Goal: Transaction & Acquisition: Download file/media

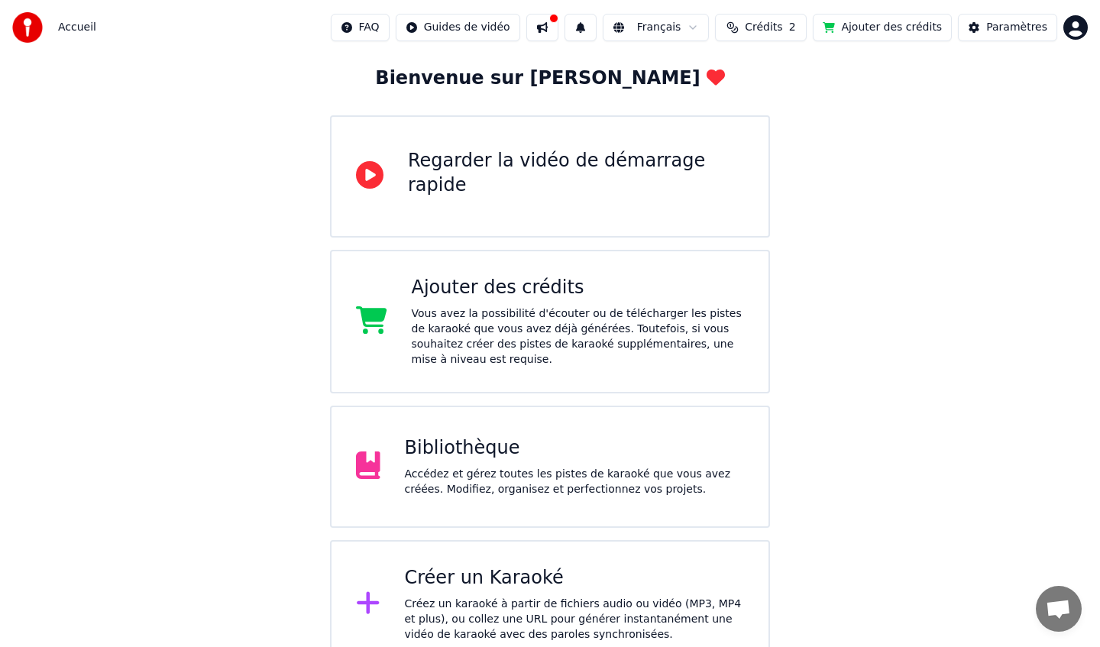
scroll to position [102, 0]
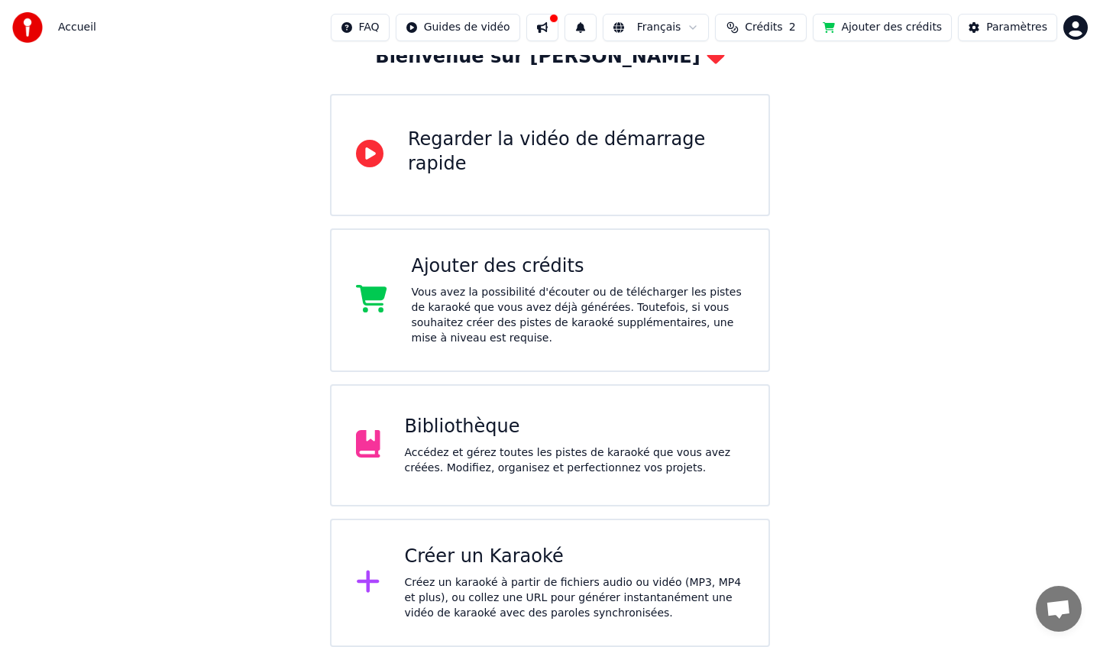
click at [482, 567] on div "Créer un Karaoké" at bounding box center [575, 557] width 340 height 24
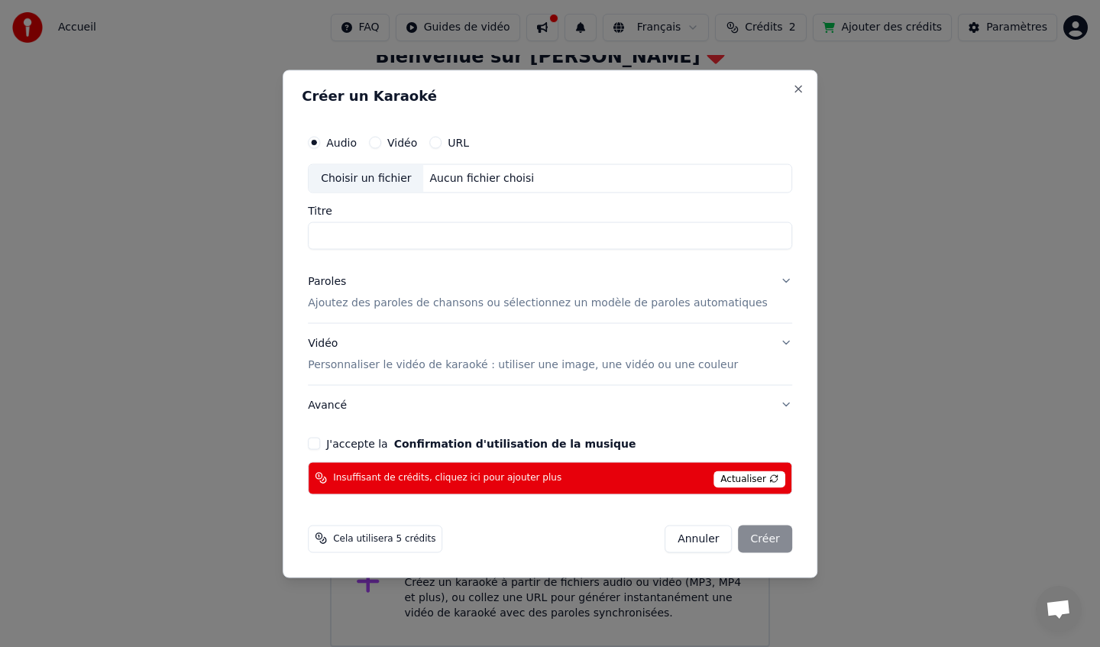
click at [690, 543] on button "Annuler" at bounding box center [697, 538] width 67 height 27
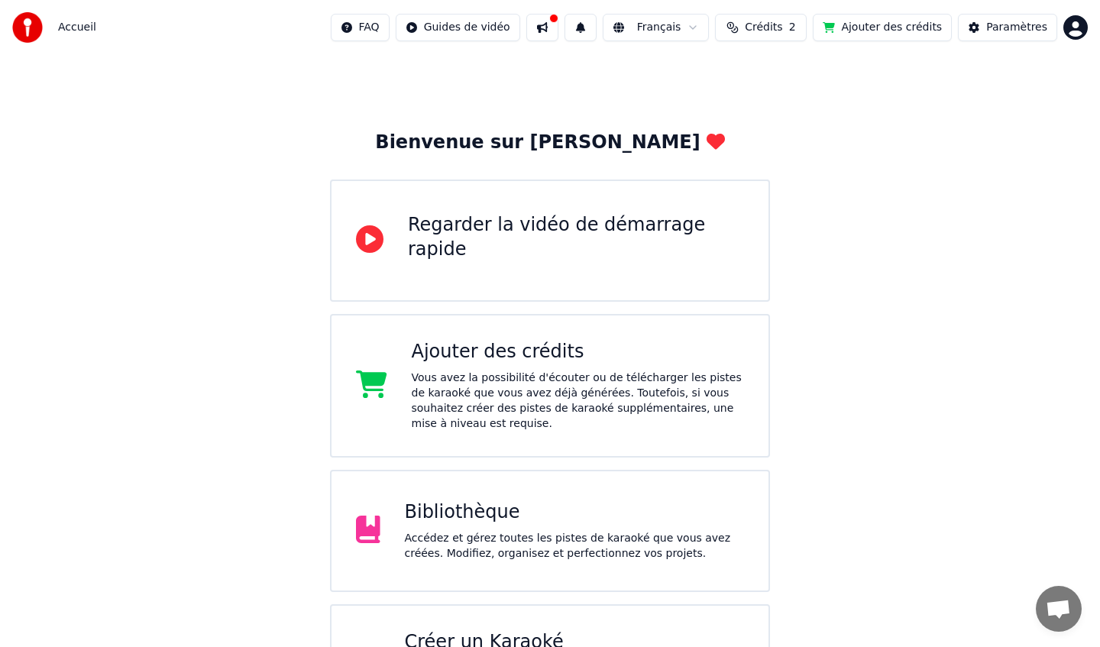
scroll to position [0, 0]
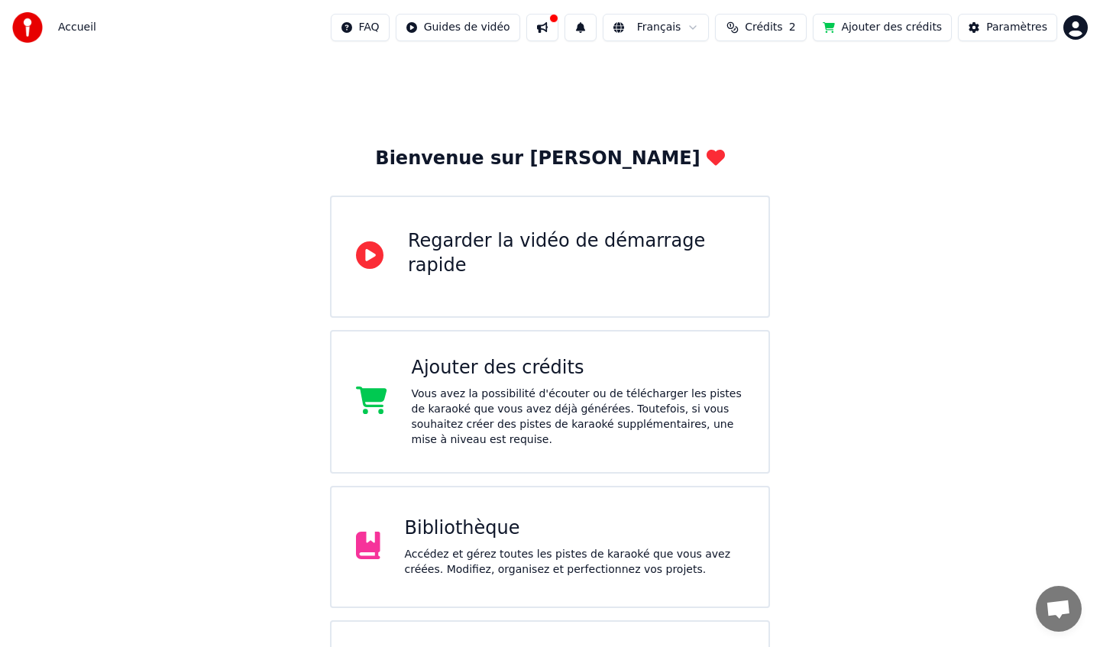
click at [75, 27] on span "Accueil" at bounding box center [77, 27] width 38 height 15
click at [509, 542] on div "Bibliothèque Accédez et gérez toutes les pistes de karaoké que vous avez créées…" at bounding box center [575, 546] width 340 height 61
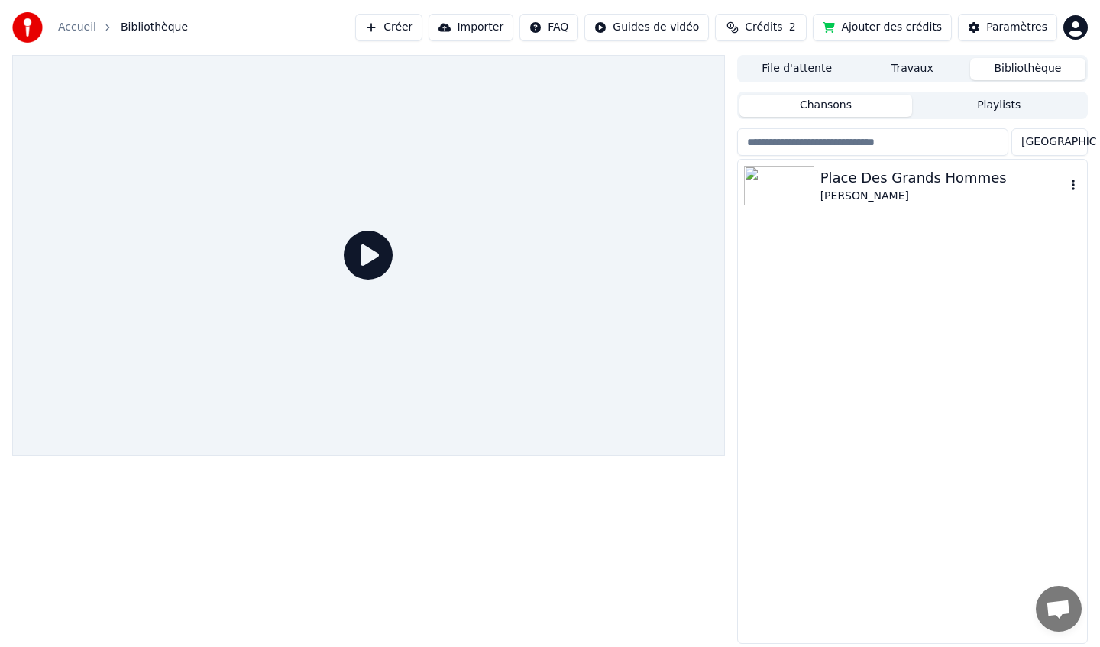
click at [882, 186] on div "Place Des Grands Hommes" at bounding box center [942, 177] width 245 height 21
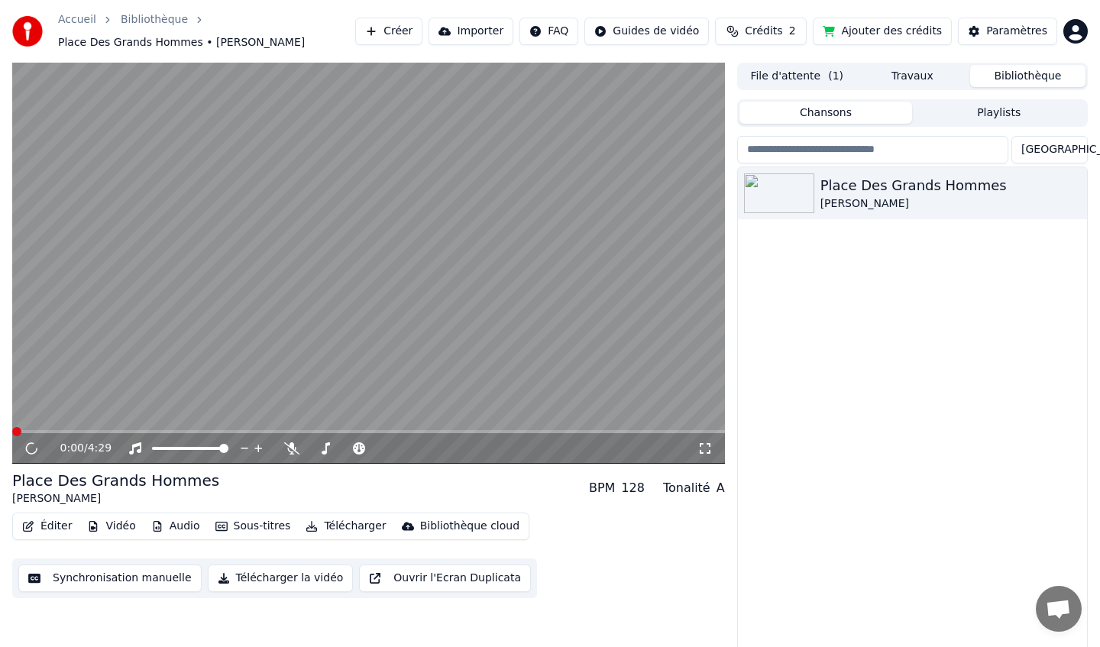
click at [337, 525] on button "Télécharger" at bounding box center [345, 526] width 92 height 21
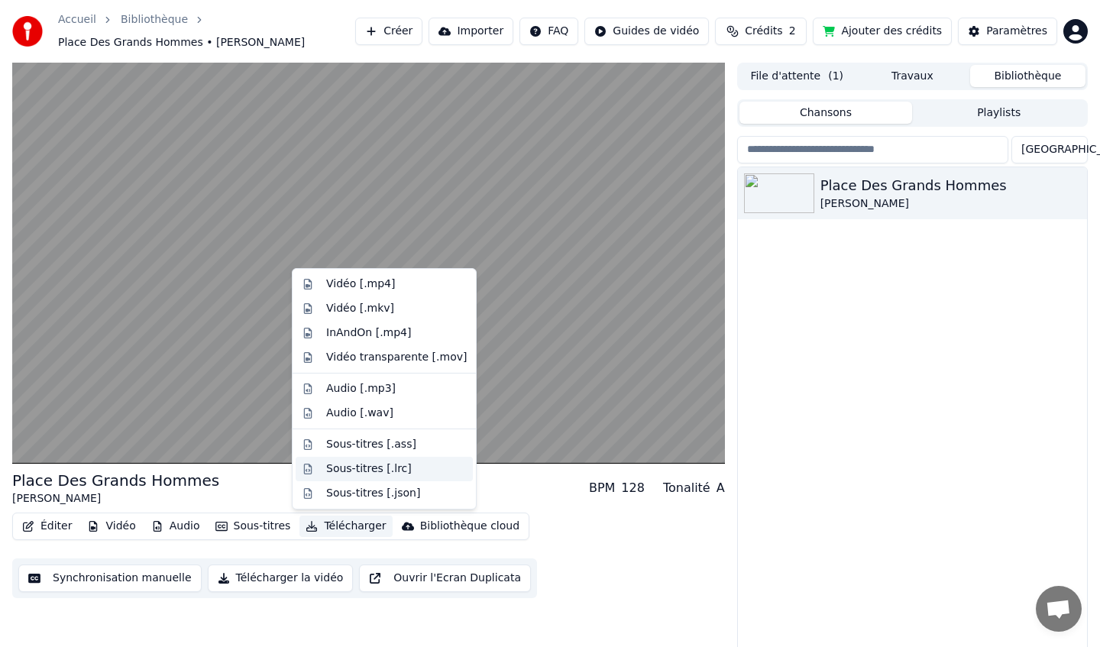
click at [379, 469] on div "Sous-titres [.lrc]" at bounding box center [369, 468] width 86 height 15
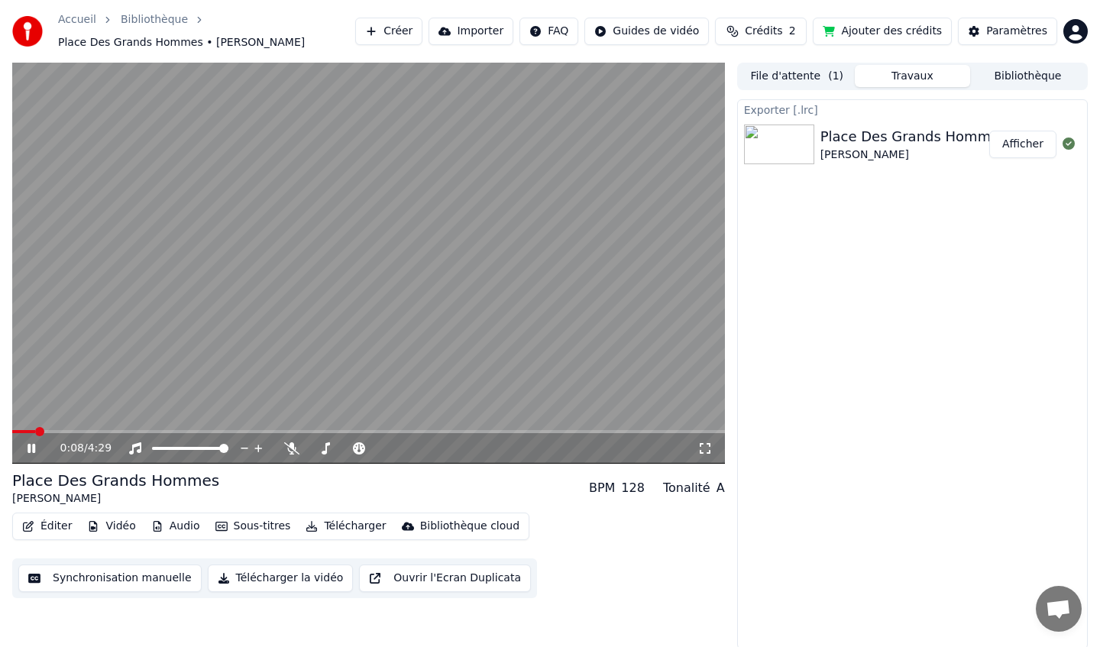
click at [31, 445] on icon at bounding box center [42, 448] width 36 height 12
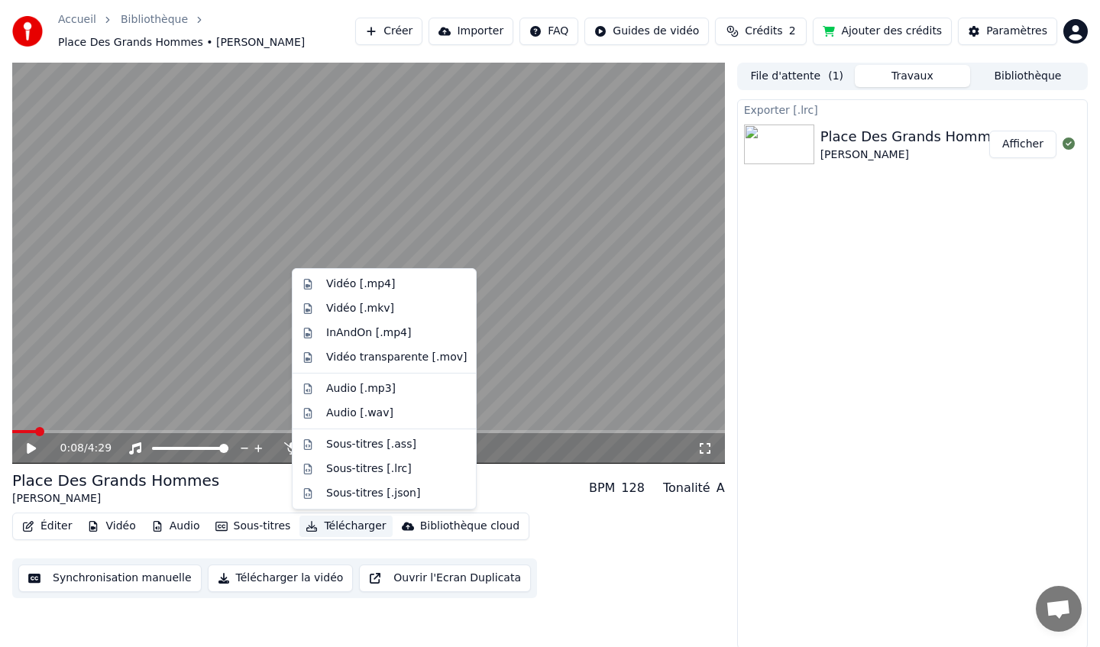
click at [334, 525] on button "Télécharger" at bounding box center [345, 526] width 92 height 21
click at [360, 471] on div "Sous-titres [.lrc]" at bounding box center [369, 468] width 86 height 15
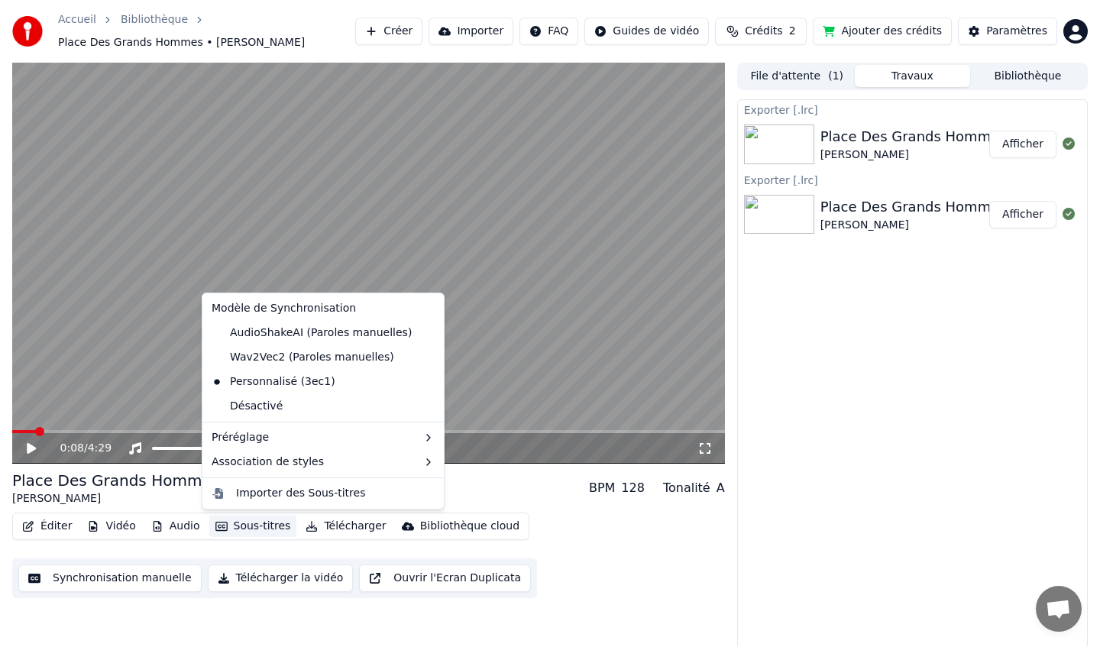
click at [264, 525] on button "Sous-titres" at bounding box center [253, 526] width 88 height 21
click at [340, 494] on div "Importer des Sous-titres" at bounding box center [300, 493] width 129 height 15
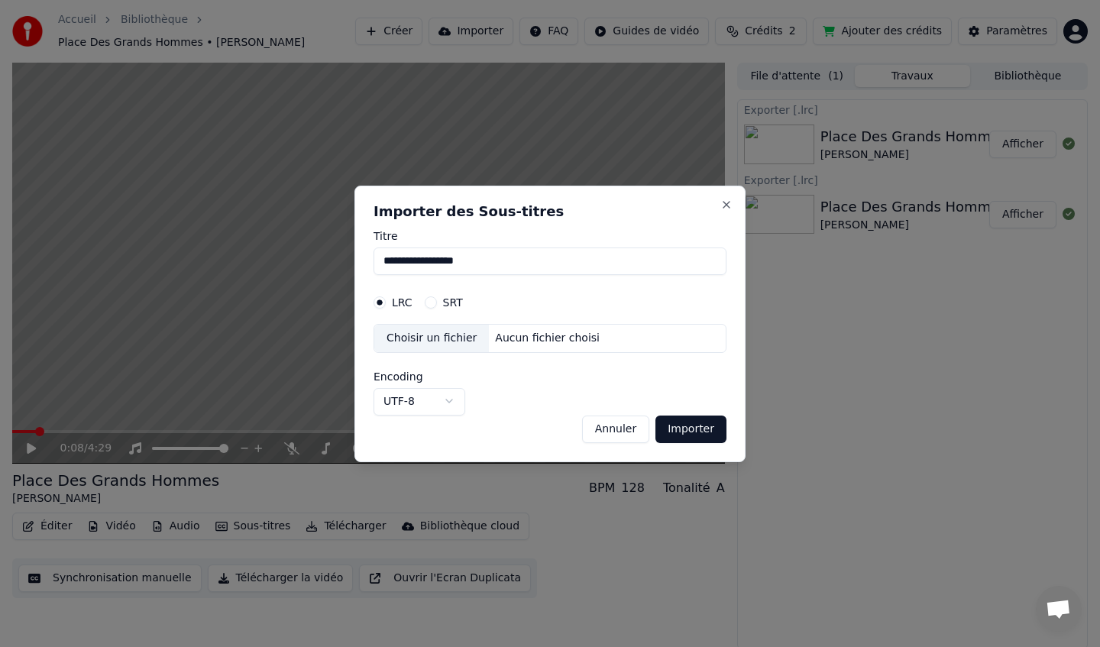
click at [439, 337] on div "Choisir un fichier" at bounding box center [431, 338] width 115 height 27
click at [428, 335] on div "Choisir un fichier" at bounding box center [431, 338] width 115 height 27
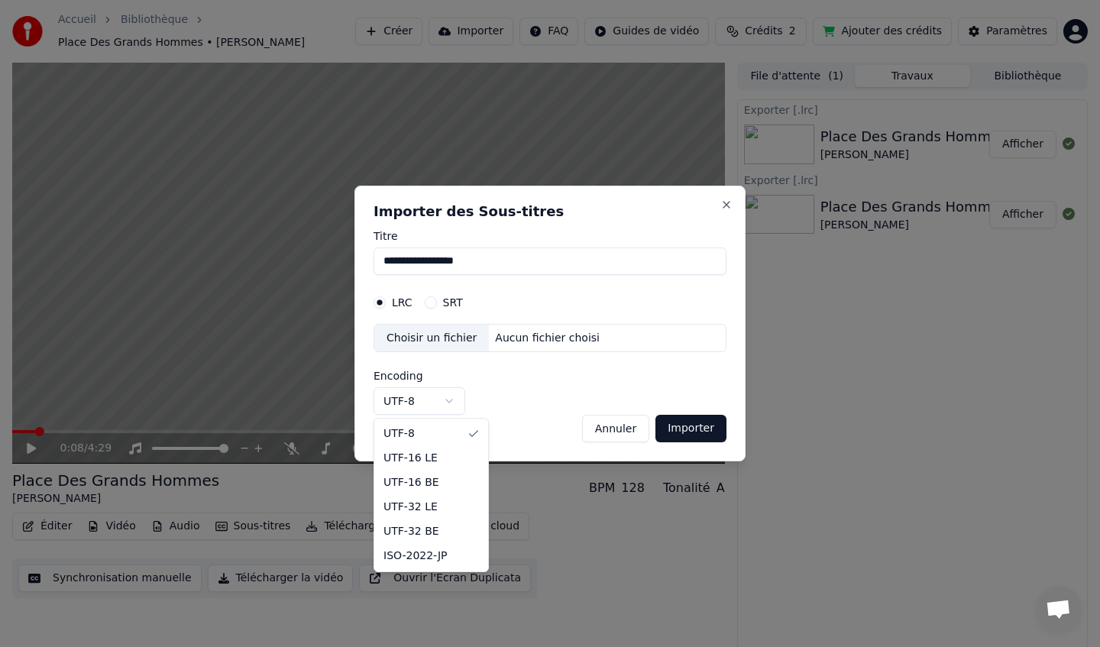
click at [447, 405] on body "**********" at bounding box center [550, 323] width 1100 height 647
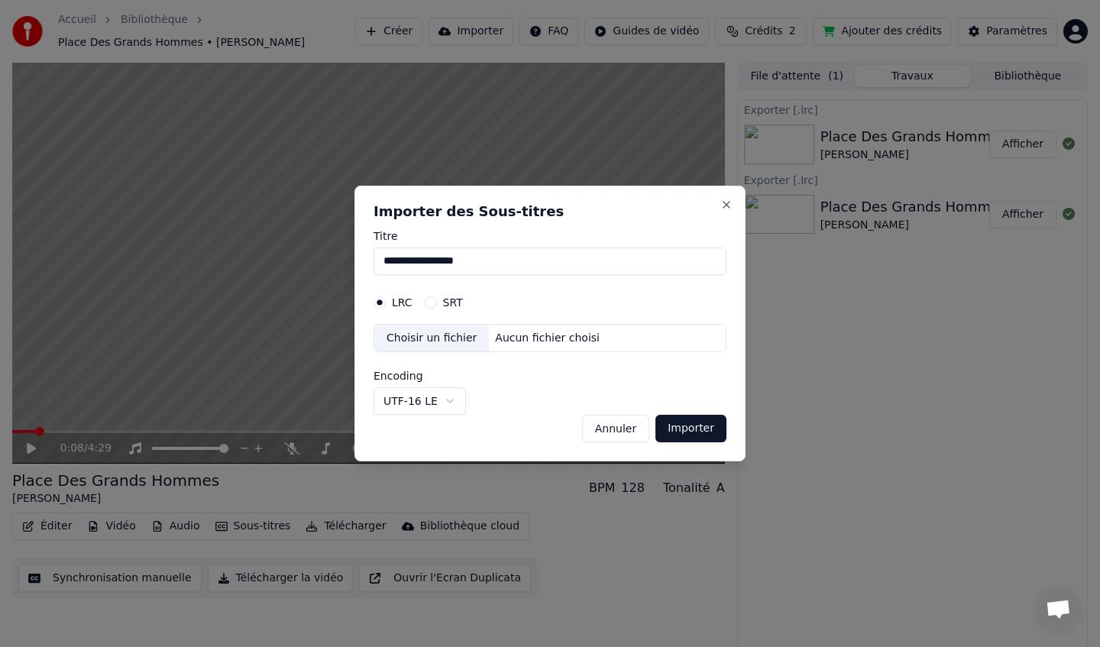
click at [441, 333] on div "Choisir un fichier" at bounding box center [431, 338] width 115 height 27
click at [445, 405] on body "**********" at bounding box center [550, 323] width 1100 height 647
click at [437, 341] on div "Choisir un fichier" at bounding box center [431, 338] width 115 height 27
click at [629, 432] on button "Annuler" at bounding box center [615, 428] width 67 height 27
select select "*****"
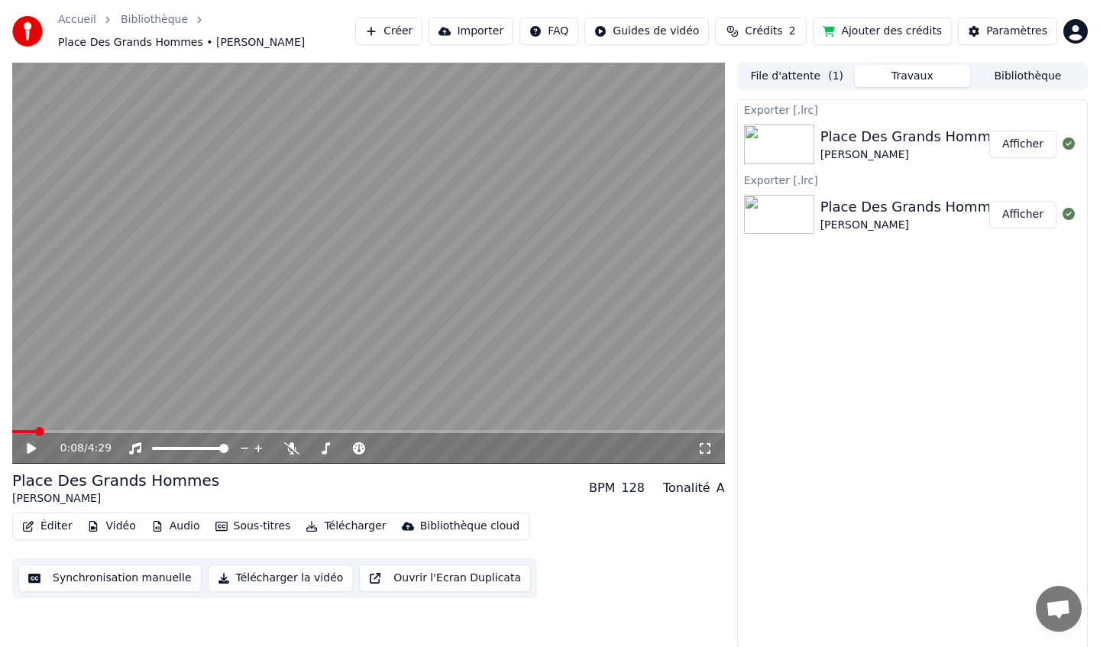
click at [1027, 149] on button "Afficher" at bounding box center [1022, 144] width 67 height 27
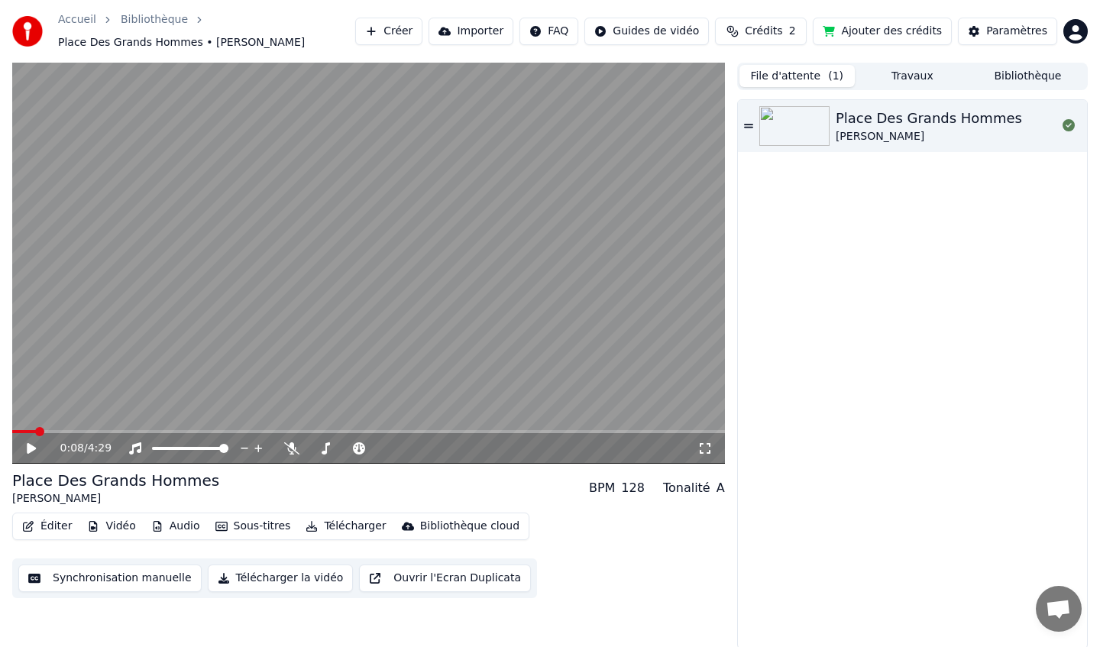
click at [806, 79] on button "File d'attente ( 1 )" at bounding box center [796, 76] width 115 height 22
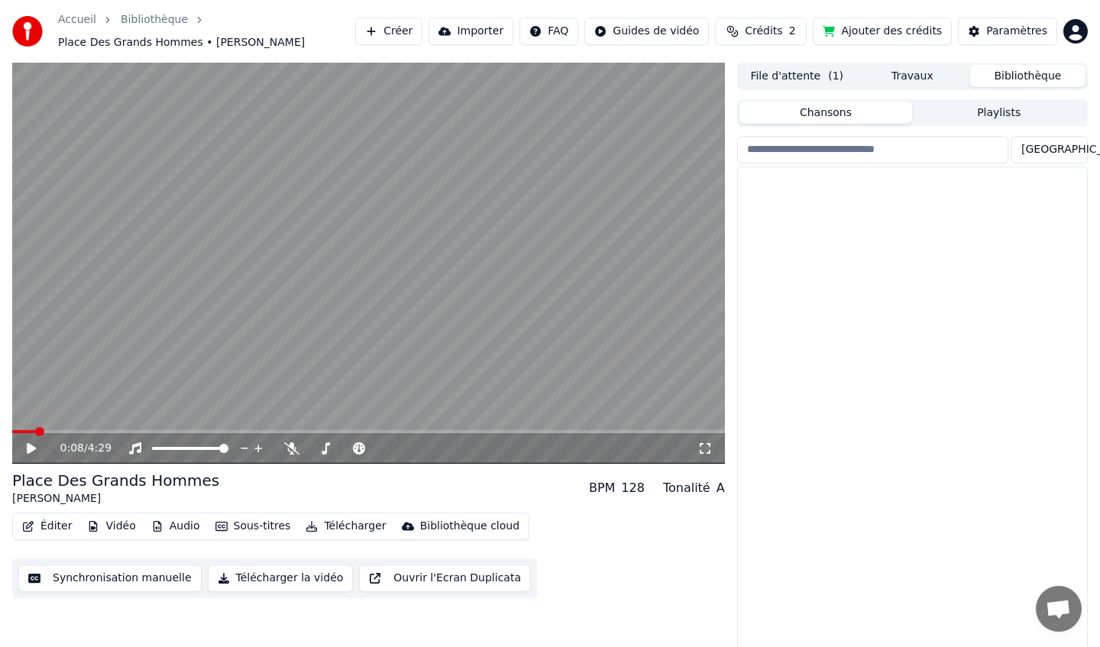
click at [1027, 79] on button "Bibliothèque" at bounding box center [1027, 76] width 115 height 22
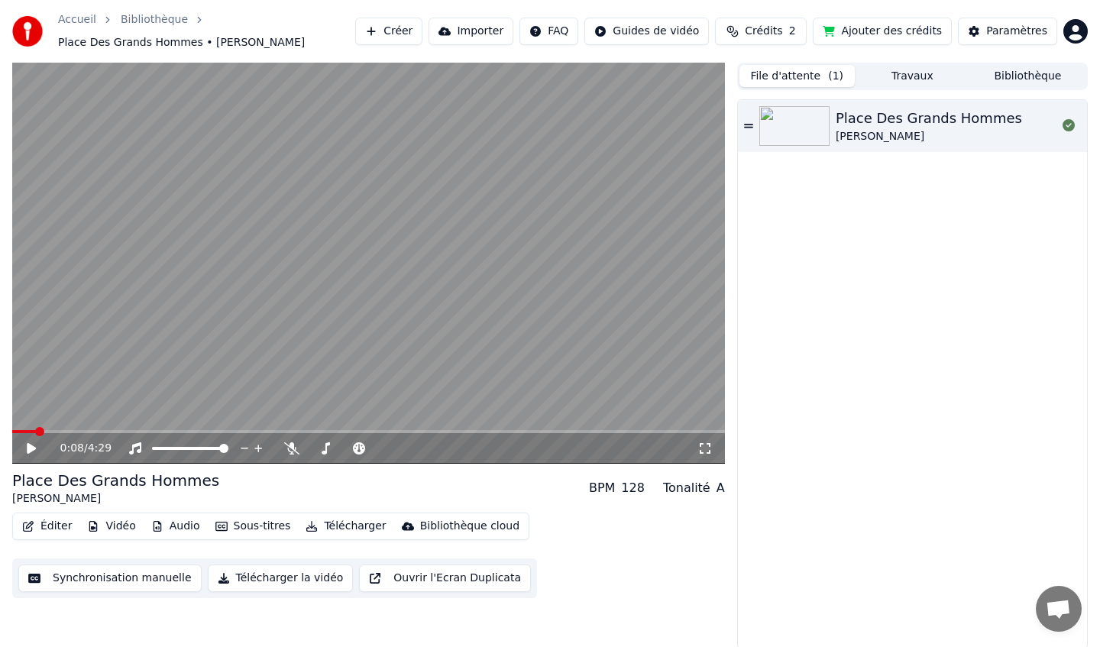
click at [771, 79] on button "File d'attente ( 1 )" at bounding box center [796, 76] width 115 height 22
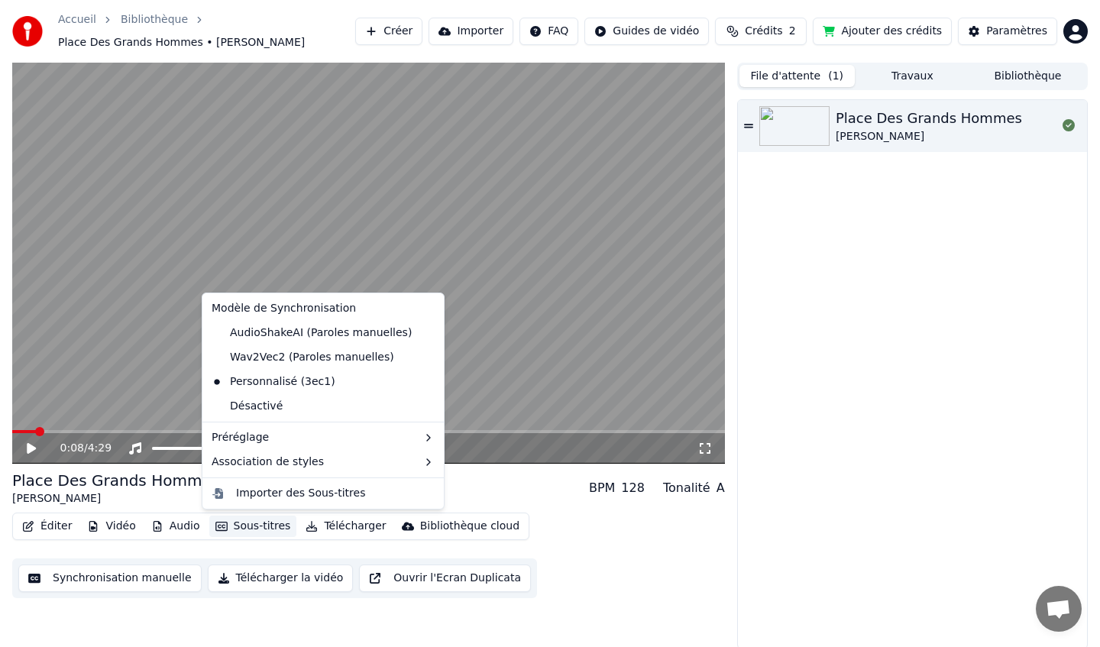
click at [251, 530] on button "Sous-titres" at bounding box center [253, 526] width 88 height 21
click at [323, 495] on div "Importer des Sous-titres" at bounding box center [300, 493] width 129 height 15
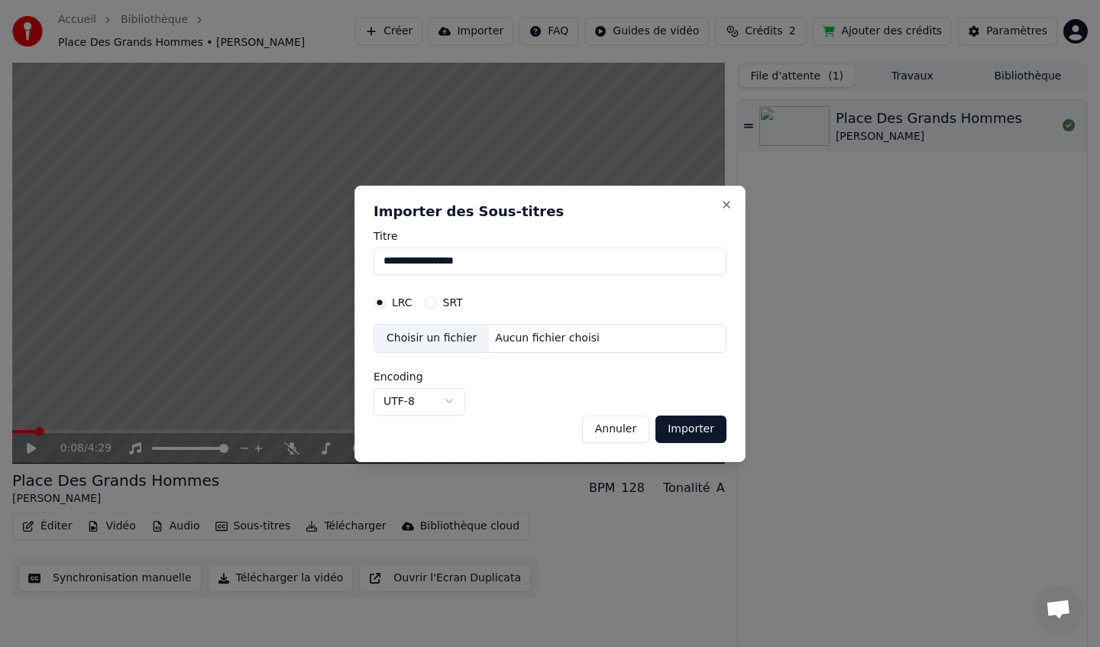
click at [417, 343] on div "Choisir un fichier" at bounding box center [431, 338] width 115 height 27
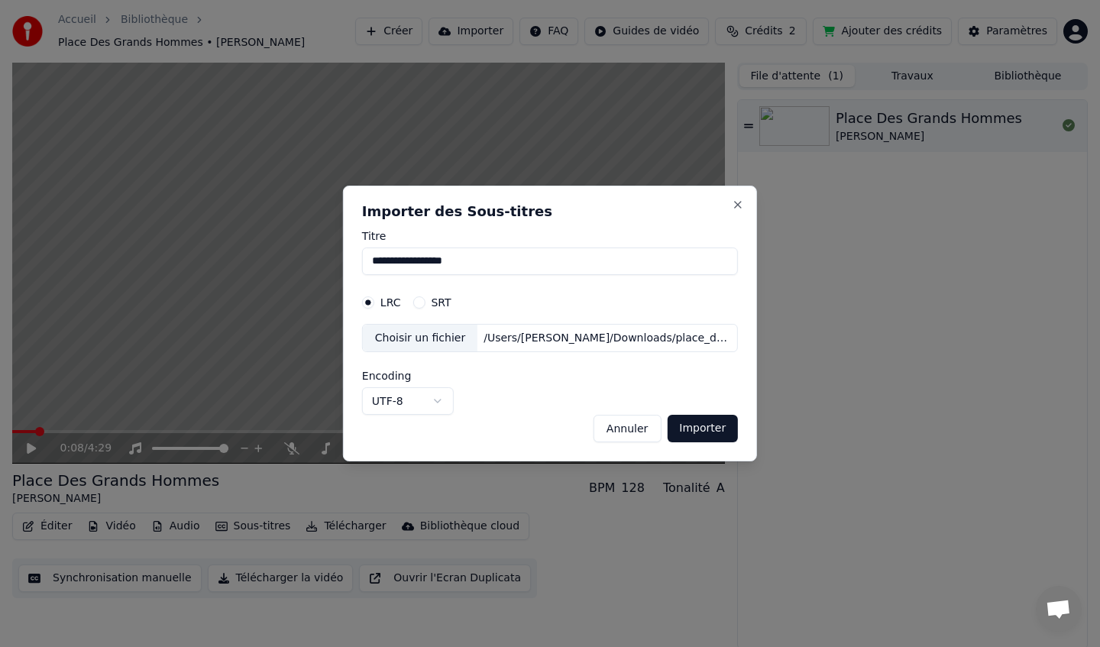
click at [708, 425] on button "Importer" at bounding box center [702, 428] width 71 height 27
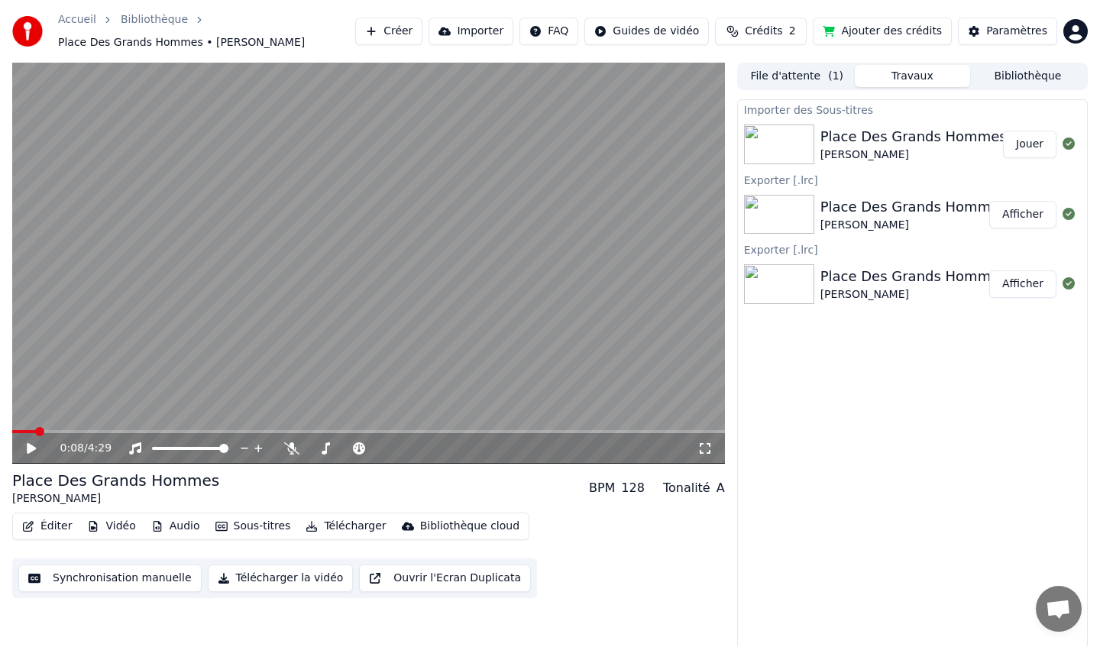
click at [1029, 144] on button "Jouer" at bounding box center [1029, 144] width 53 height 27
click at [909, 147] on div "[PERSON_NAME]" at bounding box center [913, 154] width 186 height 15
click at [856, 141] on div "Place Des Grands Hommes" at bounding box center [913, 136] width 186 height 21
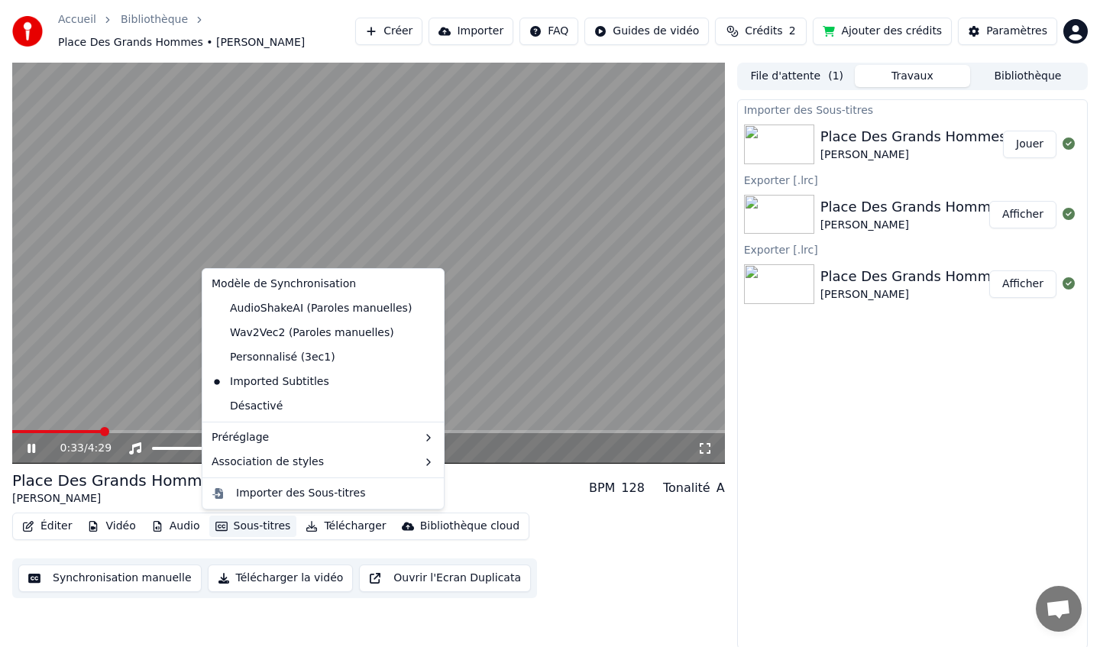
click at [257, 523] on button "Sous-titres" at bounding box center [253, 526] width 88 height 21
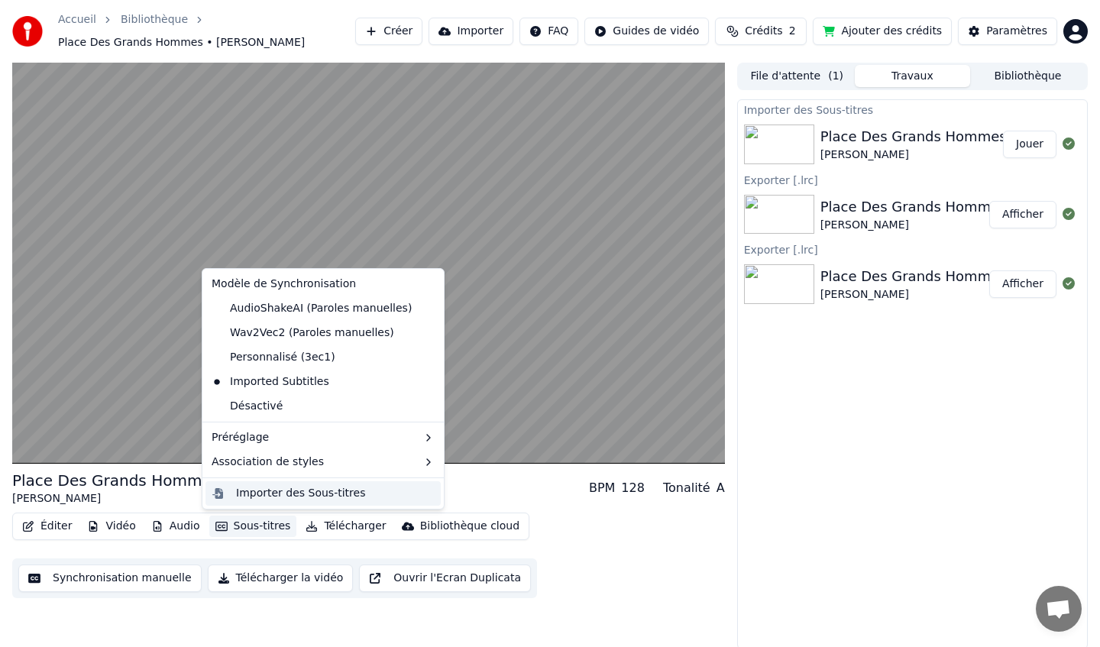
click at [300, 496] on div "Importer des Sous-titres" at bounding box center [300, 493] width 129 height 15
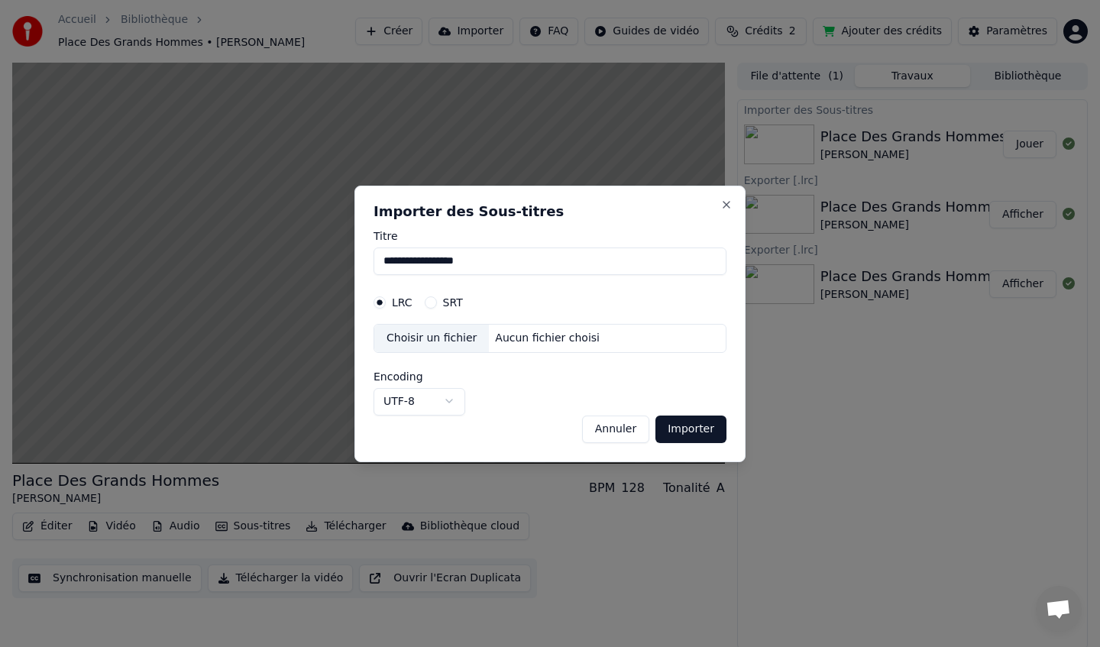
click at [425, 339] on div "Choisir un fichier" at bounding box center [431, 338] width 115 height 27
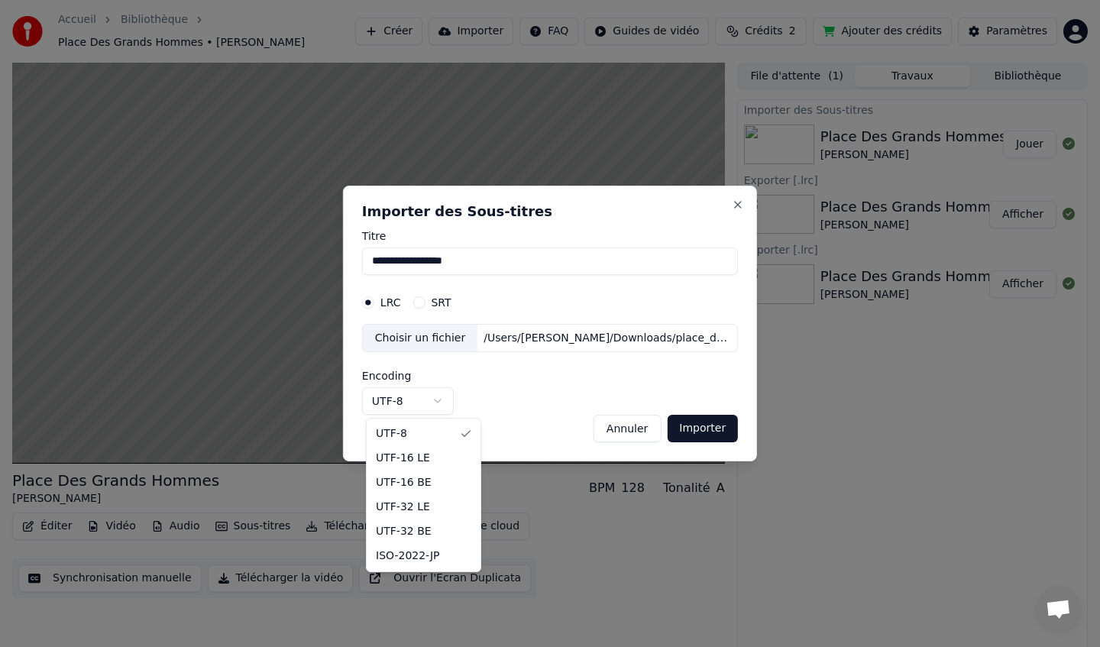
click at [432, 399] on body "**********" at bounding box center [550, 323] width 1100 height 647
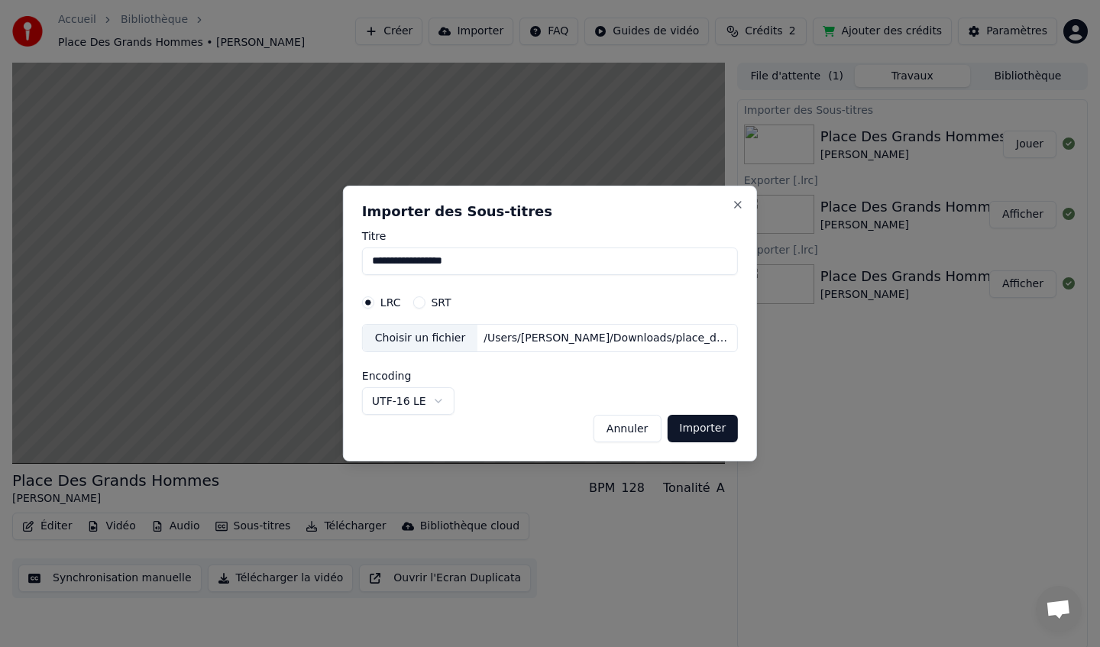
click at [700, 428] on button "Importer" at bounding box center [702, 428] width 71 height 27
select select "*****"
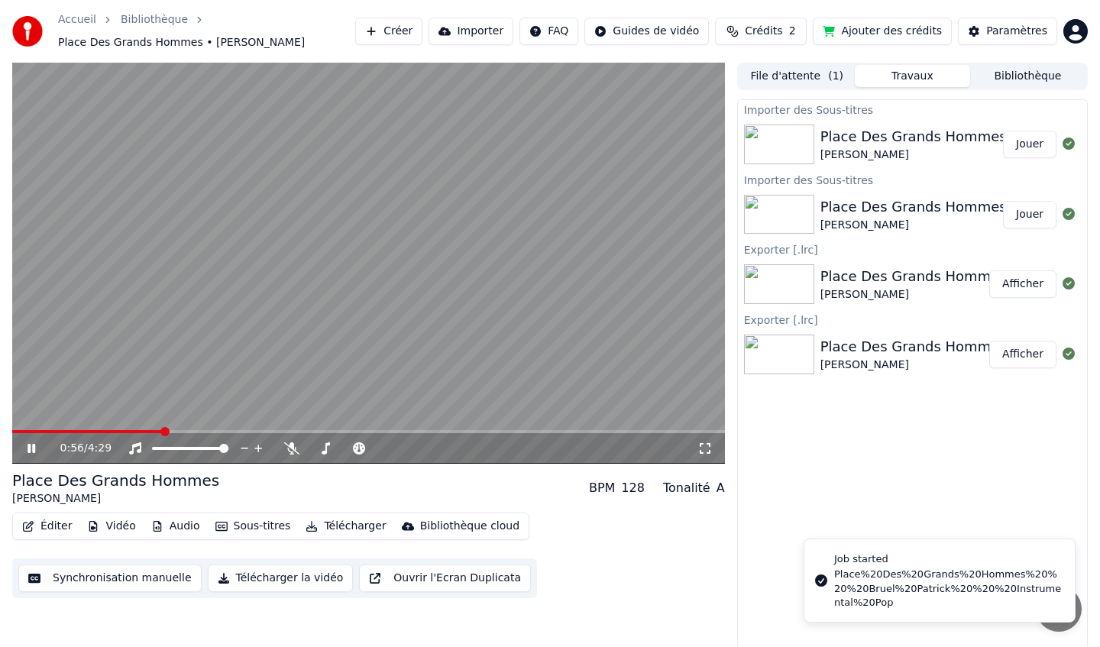
click at [1024, 144] on button "Jouer" at bounding box center [1029, 144] width 53 height 27
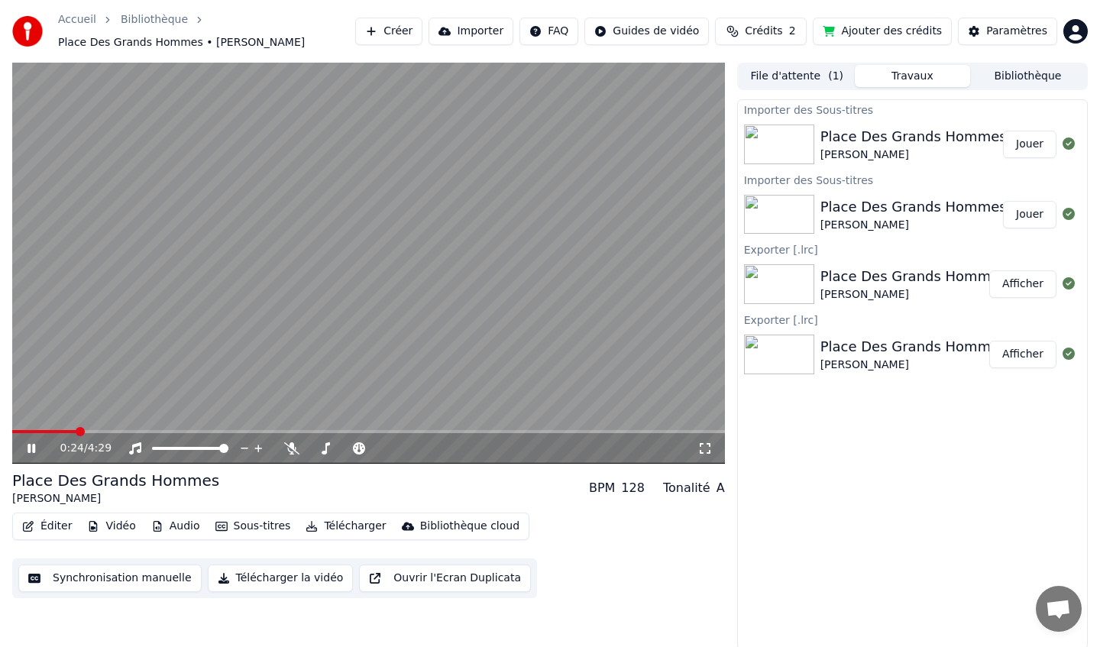
click at [928, 132] on div "Place Des Grands Hommes" at bounding box center [913, 136] width 186 height 21
click at [27, 448] on icon at bounding box center [42, 448] width 36 height 12
click at [904, 146] on div "Place Des Grands Hommes" at bounding box center [913, 136] width 186 height 21
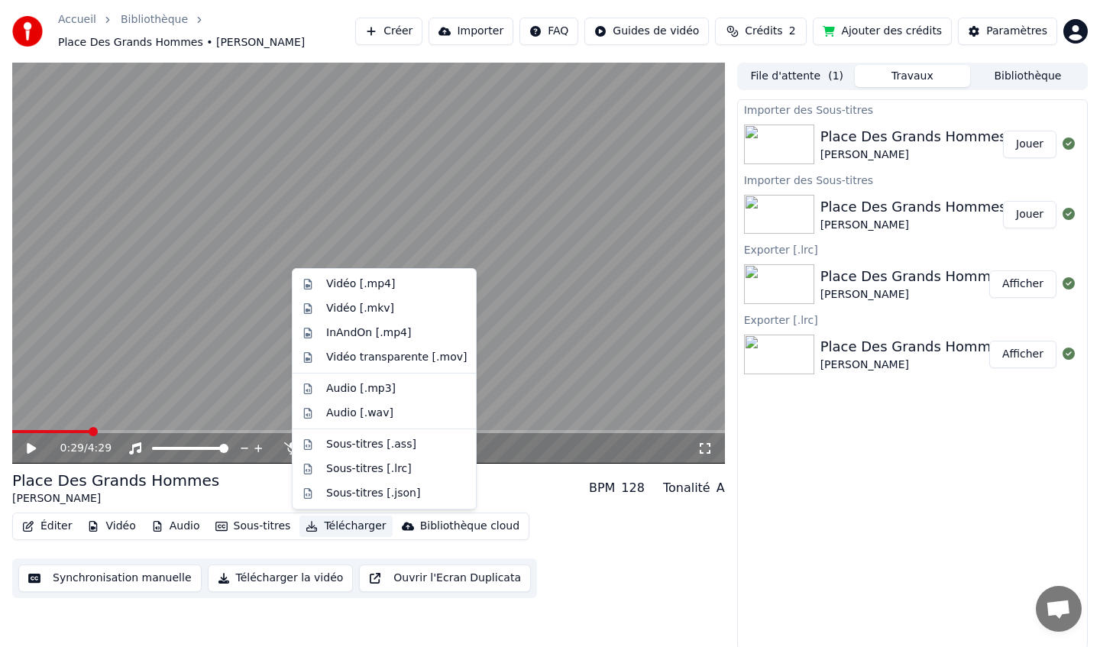
click at [344, 526] on button "Télécharger" at bounding box center [345, 526] width 92 height 21
click at [367, 283] on div "Vidéo [.mp4]" at bounding box center [360, 283] width 69 height 15
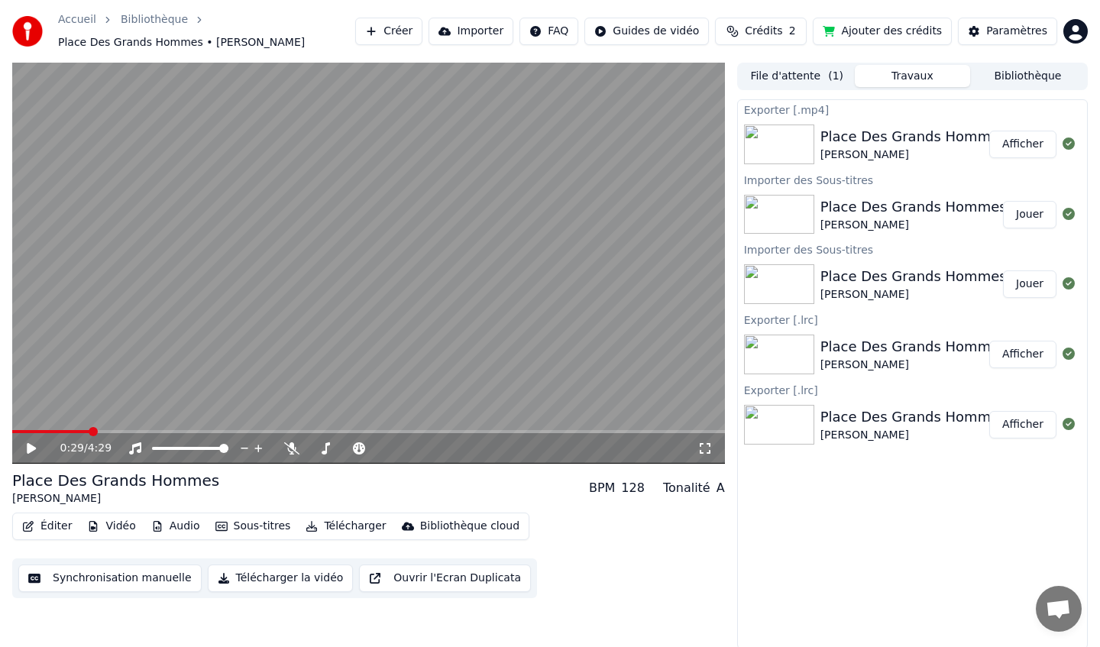
click at [286, 580] on button "Télécharger la vidéo" at bounding box center [281, 577] width 146 height 27
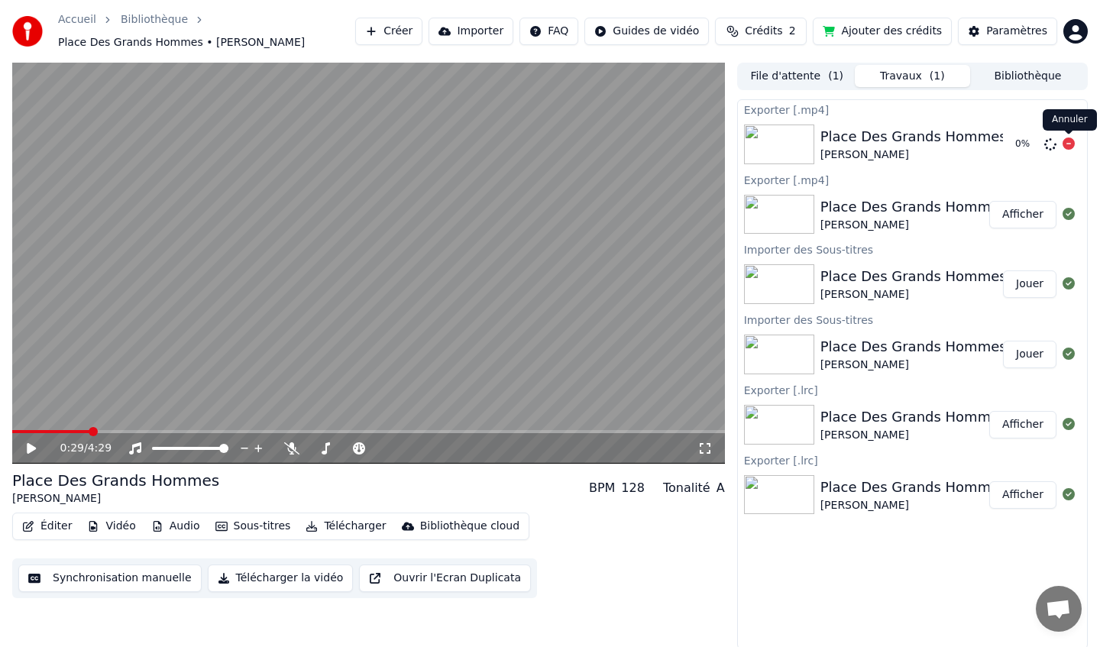
click at [1072, 143] on icon at bounding box center [1068, 143] width 12 height 12
click at [926, 205] on div "Place Des Grands Hommes" at bounding box center [913, 206] width 186 height 21
click at [362, 525] on button "Télécharger" at bounding box center [345, 526] width 92 height 21
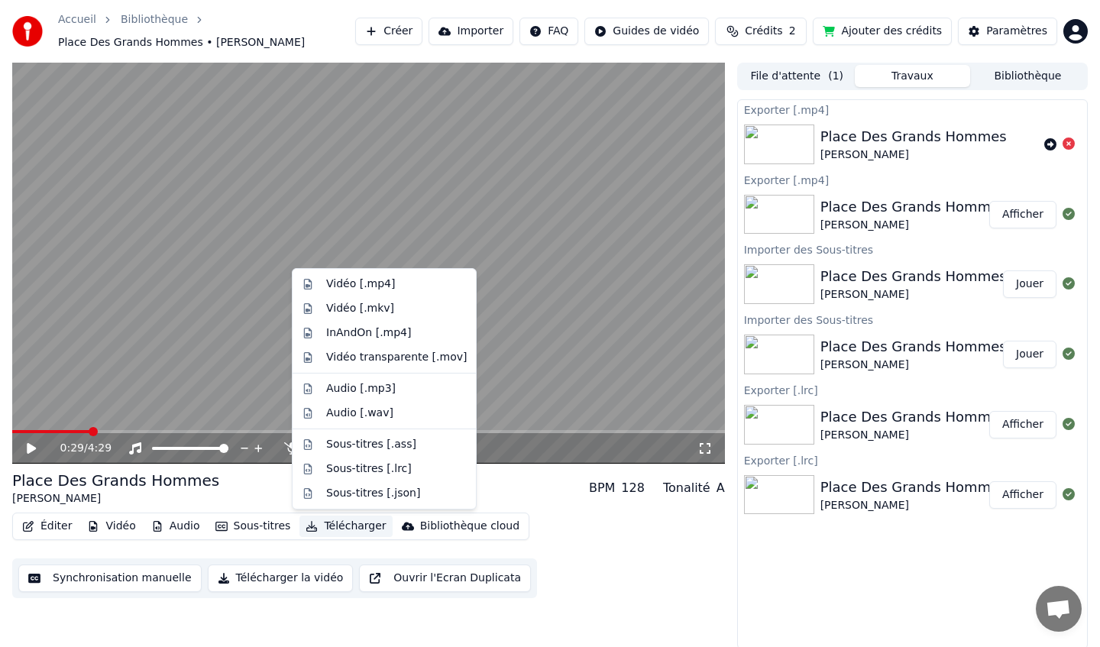
click at [597, 535] on div "Éditer Vidéo Audio Sous-titres Télécharger Bibliothèque cloud Synchronisation m…" at bounding box center [368, 555] width 713 height 86
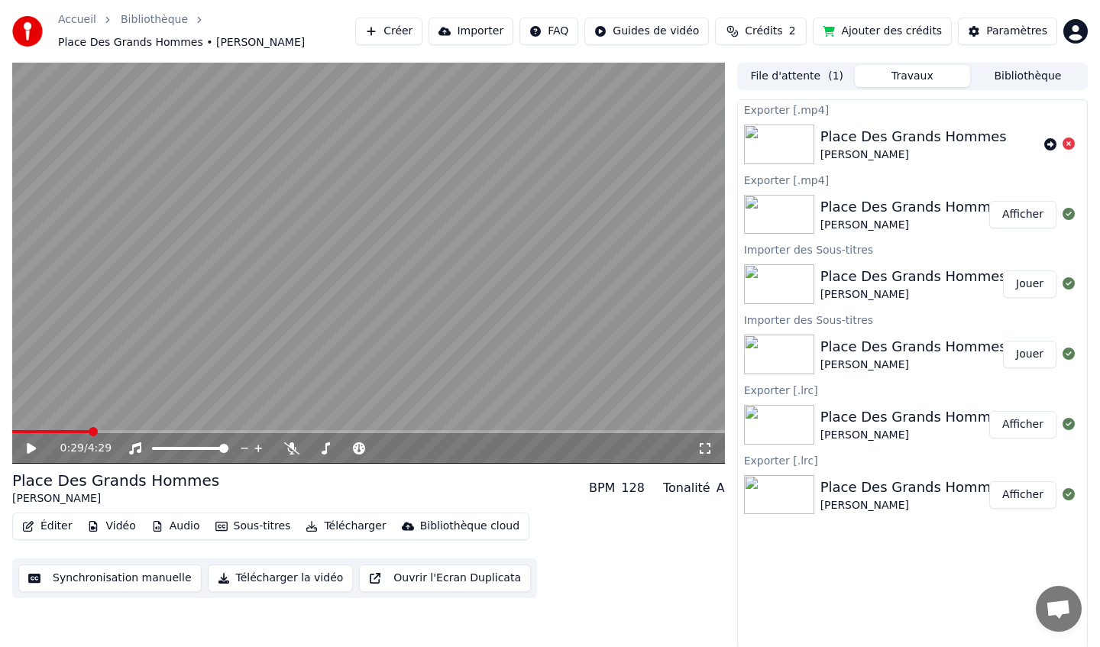
click at [1018, 216] on button "Afficher" at bounding box center [1022, 214] width 67 height 27
